Goal: Transaction & Acquisition: Purchase product/service

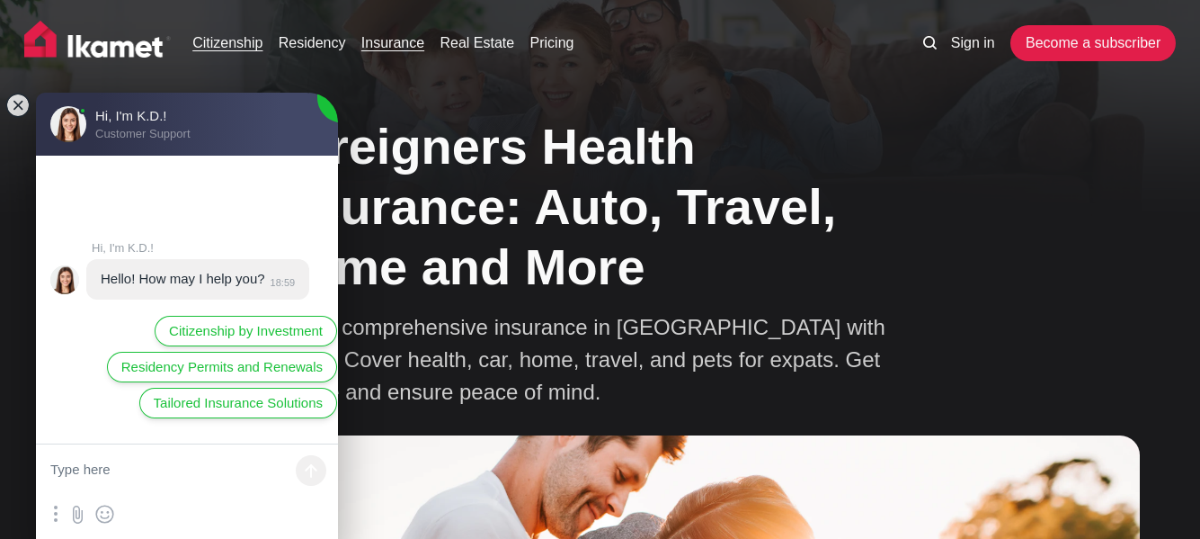
click at [241, 46] on link "Citizenship" at bounding box center [227, 43] width 70 height 22
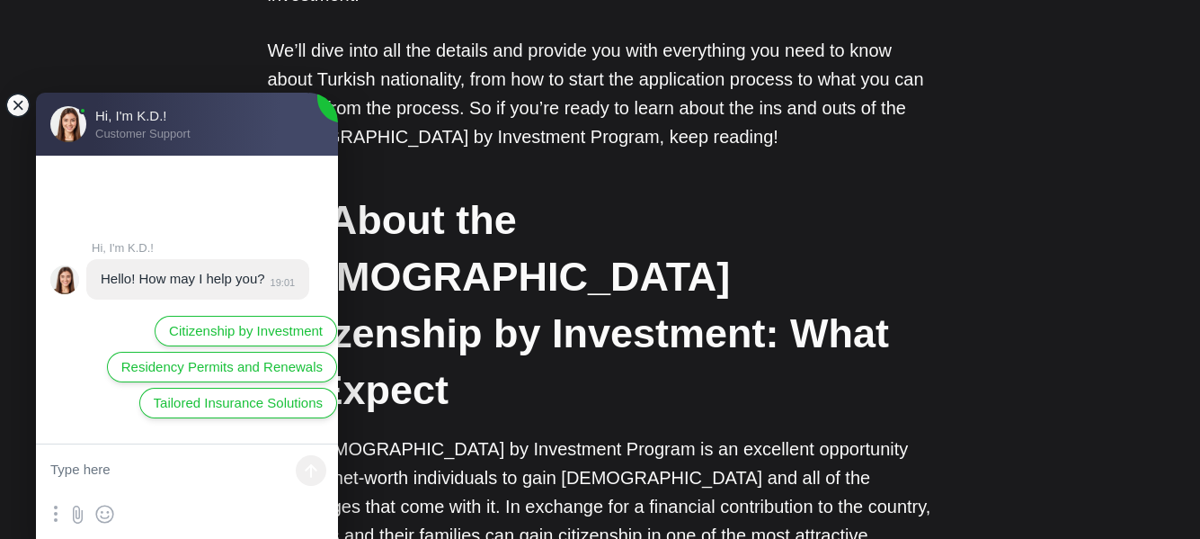
click at [18, 100] on jdiv at bounding box center [17, 105] width 25 height 25
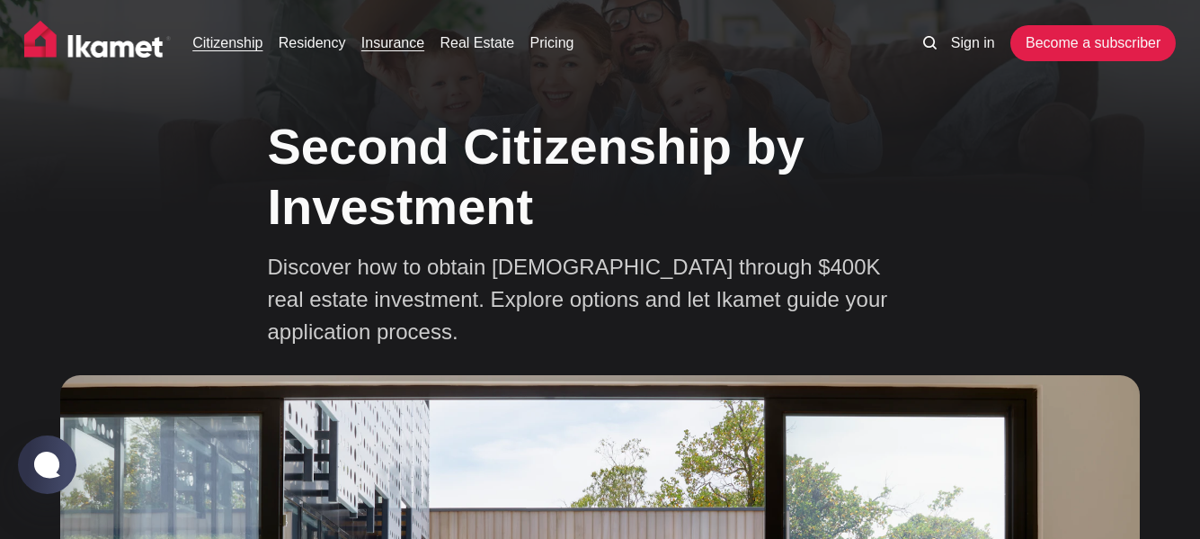
click at [385, 46] on link "Insurance" at bounding box center [392, 43] width 63 height 22
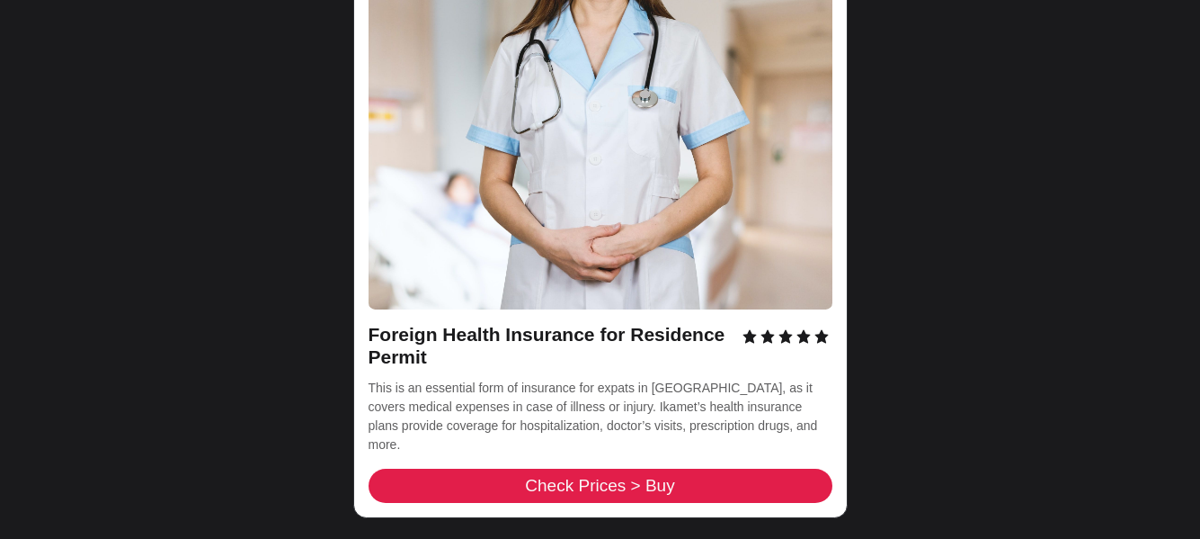
scroll to position [2608, 0]
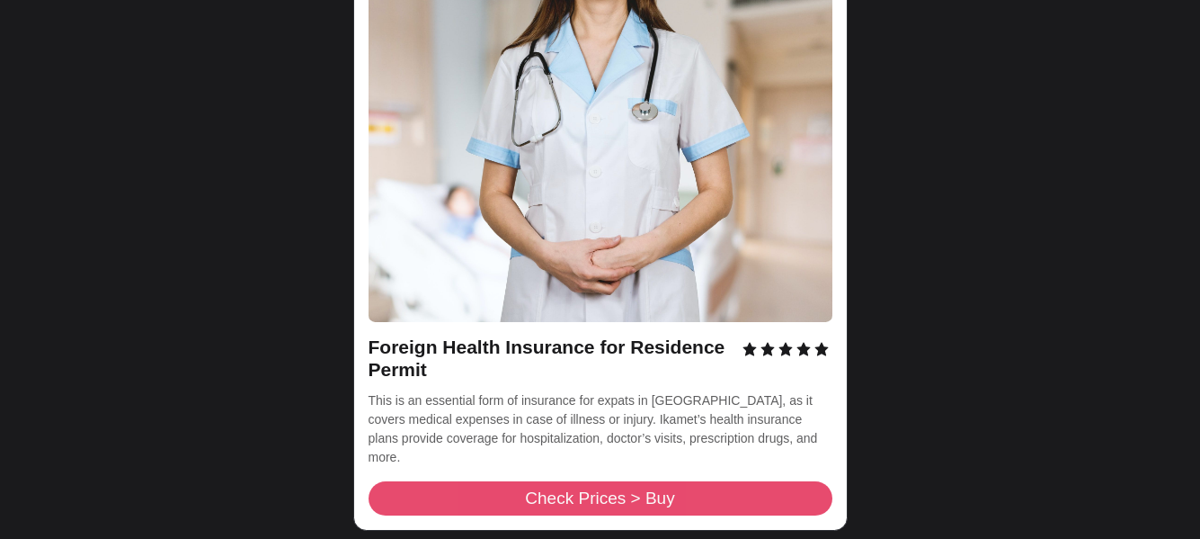
click at [566, 489] on span "Check Prices > Buy" at bounding box center [599, 497] width 149 height 17
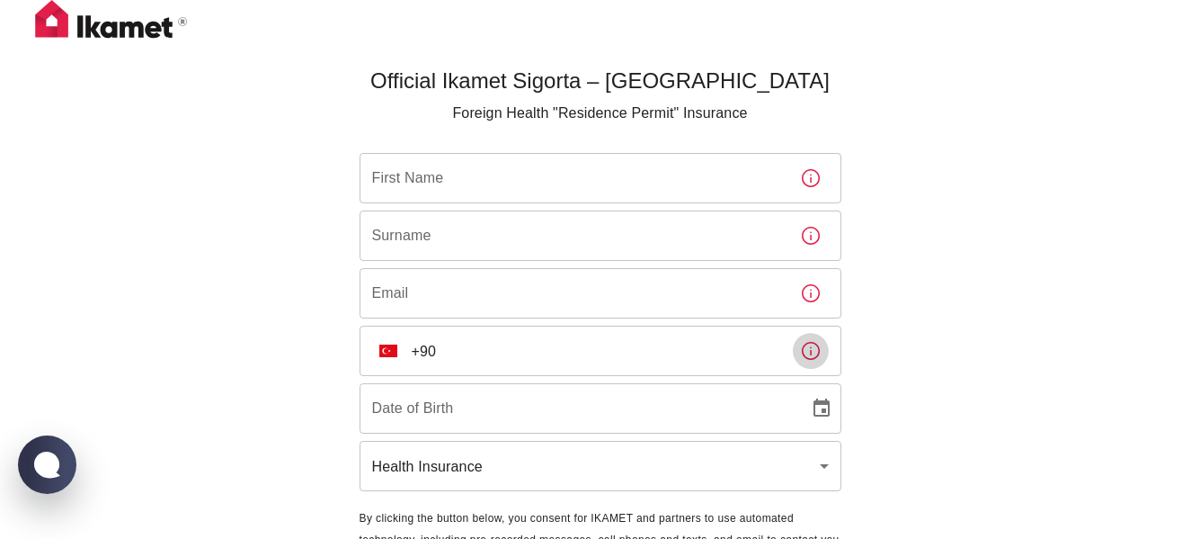
click at [808, 353] on icon "button" at bounding box center [811, 351] width 22 height 22
click at [477, 365] on input "+90" at bounding box center [599, 351] width 374 height 50
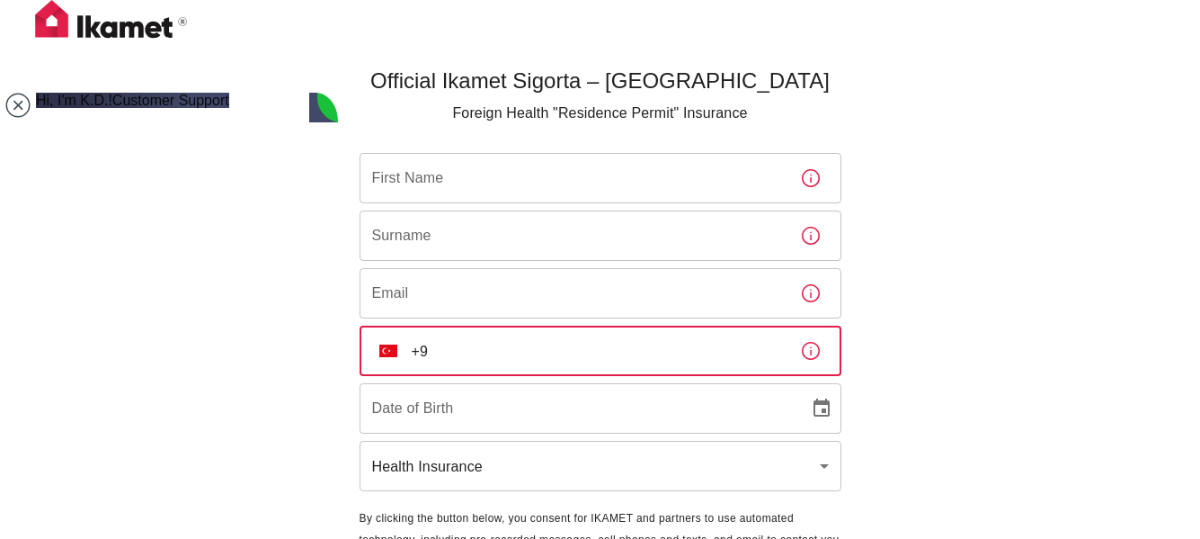
type input "+"
type input "+420"
